Goal: Check status: Check status

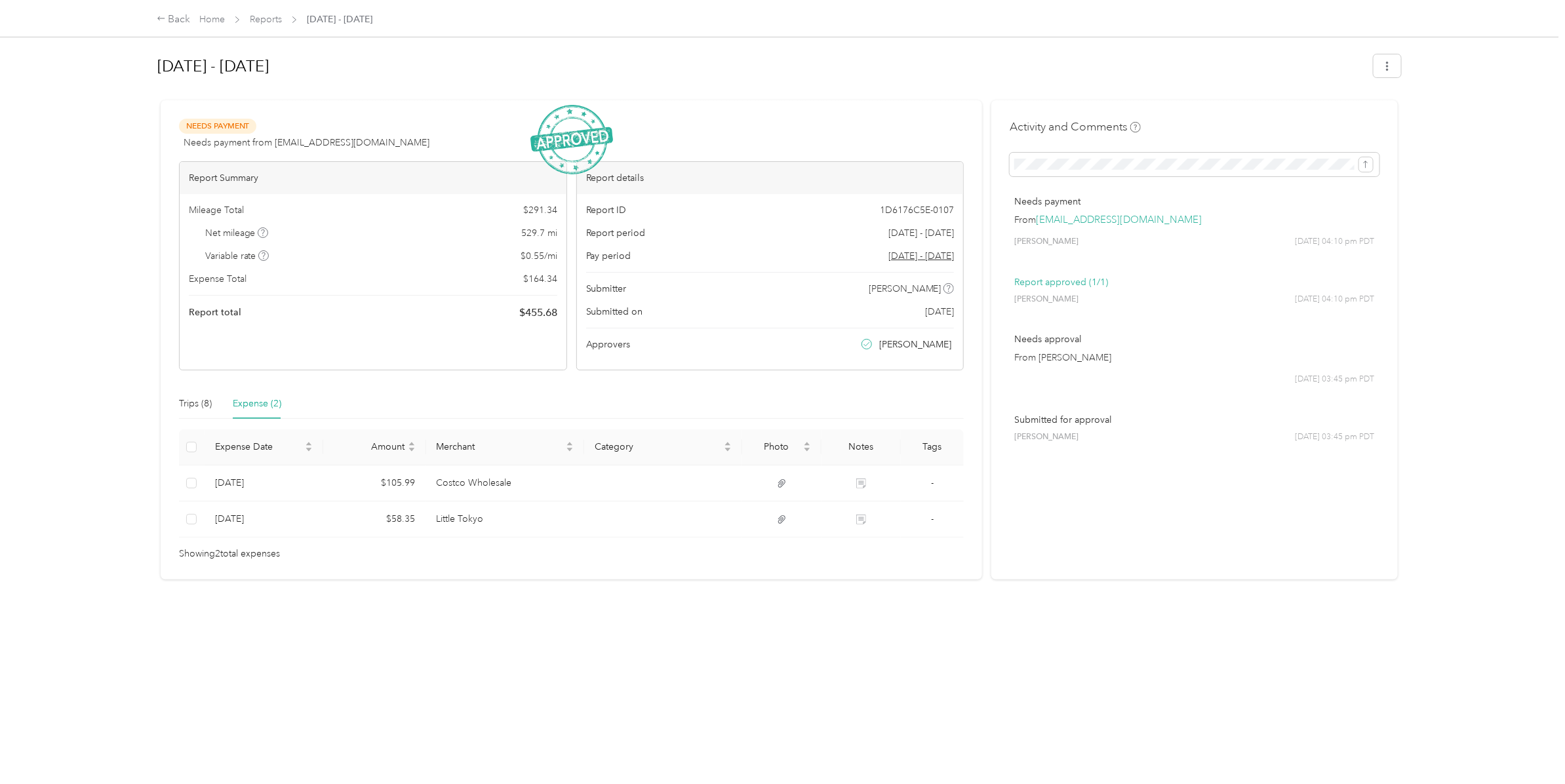
click at [689, 231] on div "Report period [DATE] - [DATE]" at bounding box center [770, 232] width 369 height 13
